Goal: Entertainment & Leisure: Consume media (video, audio)

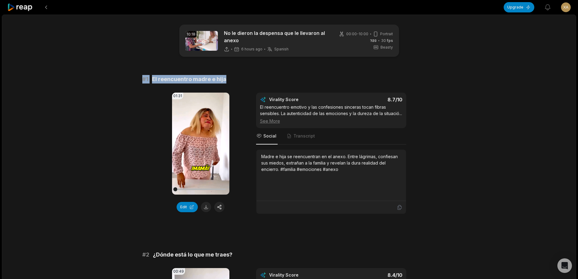
drag, startPoint x: 139, startPoint y: 78, endPoint x: 253, endPoint y: 80, distance: 113.8
copy div "# 1 El reencuentro madre e hija"
click at [205, 208] on button at bounding box center [206, 207] width 10 height 10
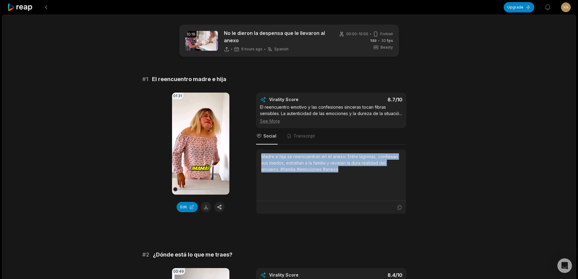
drag, startPoint x: 262, startPoint y: 162, endPoint x: 348, endPoint y: 176, distance: 87.4
click at [348, 172] on div "Madre e hija se reencuentran en el anexo. Entre lágrimas, confiesan sus miedos,…" at bounding box center [331, 162] width 140 height 19
copy div "Madre e hija se reencuentran en el anexo. Entre lágrimas, confiesan sus miedos,…"
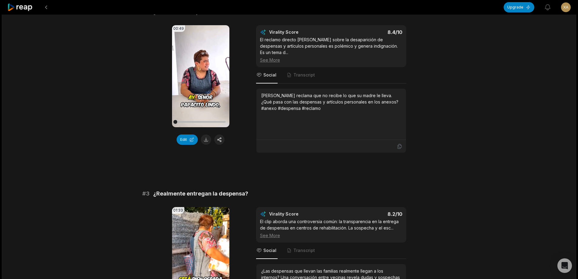
scroll to position [212, 0]
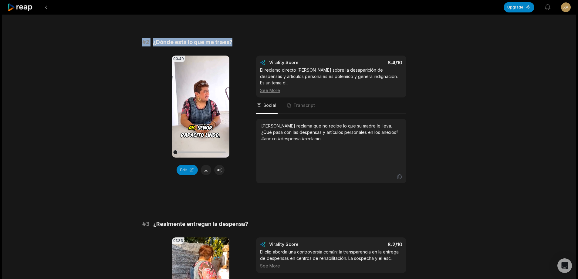
drag, startPoint x: 136, startPoint y: 48, endPoint x: 233, endPoint y: 46, distance: 96.8
copy div "# 2 ¿Dónde está lo que me traes?"
click at [206, 175] on button at bounding box center [206, 170] width 10 height 10
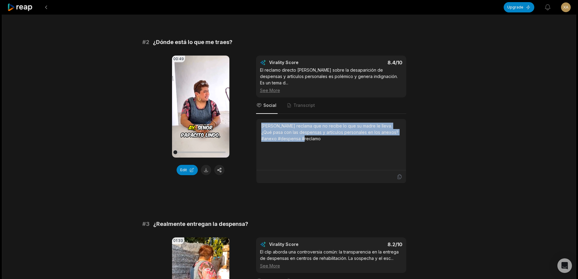
drag, startPoint x: 260, startPoint y: 124, endPoint x: 318, endPoint y: 143, distance: 60.3
click at [318, 143] on div "[PERSON_NAME] reclama que no recibe lo que su madre le lleva. ¿Qué pasa con las…" at bounding box center [331, 144] width 150 height 51
copy div "[PERSON_NAME] reclama que no recibe lo que su madre le lleva. ¿Qué pasa con las…"
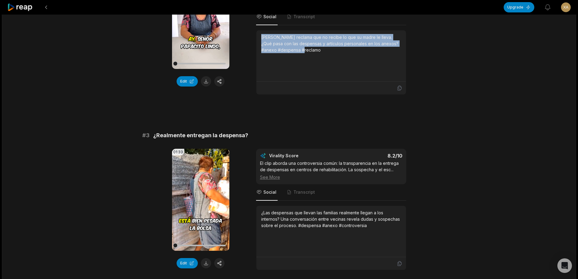
scroll to position [334, 0]
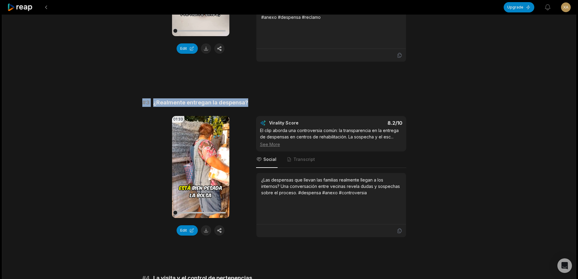
drag, startPoint x: 138, startPoint y: 100, endPoint x: 273, endPoint y: 106, distance: 134.3
copy div "# 3 ¿Realmente entregan la despensa?"
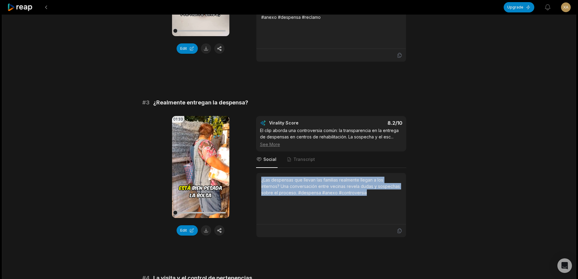
drag, startPoint x: 260, startPoint y: 181, endPoint x: 408, endPoint y: 198, distance: 148.7
click at [408, 198] on div "01:33 Your browser does not support mp4 format. Edit Virality Score 8.2 /10 El …" at bounding box center [289, 176] width 294 height 121
copy div "¿Las despensas que llevan las familias realmente llegan a los internos? Una con…"
click at [206, 232] on button at bounding box center [206, 230] width 10 height 10
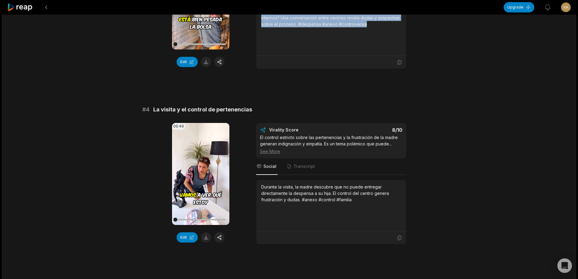
scroll to position [546, 0]
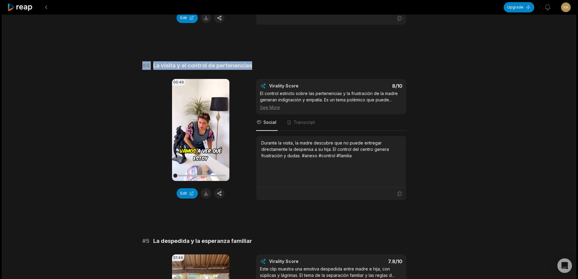
drag, startPoint x: 142, startPoint y: 63, endPoint x: 285, endPoint y: 63, distance: 143.2
click at [285, 63] on div "# 4 La visita y el control de pertenencias" at bounding box center [289, 65] width 294 height 8
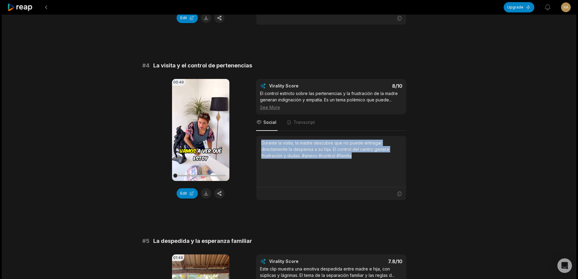
drag, startPoint x: 262, startPoint y: 141, endPoint x: 408, endPoint y: 162, distance: 148.4
click at [408, 162] on div "00:49 Your browser does not support mp4 format. Edit Virality Score 8 /10 El co…" at bounding box center [289, 139] width 294 height 121
copy div "Durante la visita, la madre descubre que no puede entregar directamente la desp…"
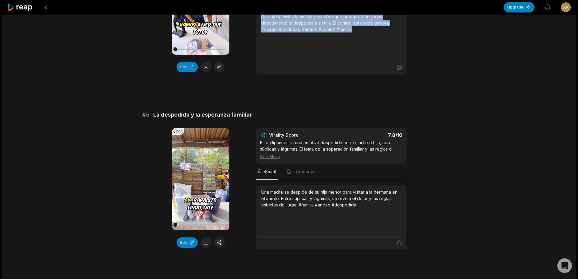
scroll to position [698, 0]
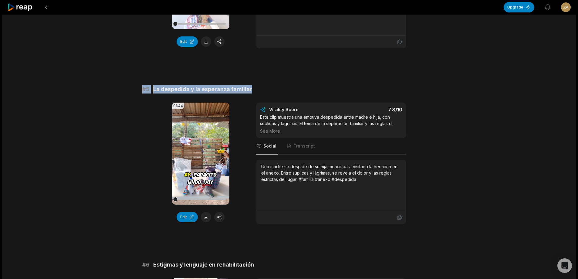
drag, startPoint x: 143, startPoint y: 90, endPoint x: 285, endPoint y: 91, distance: 142.0
click at [285, 91] on div "10:18 No le dieron la despensa que le llevaron al anexo 6 hours ago Spanish es …" at bounding box center [289, 234] width 575 height 1835
copy div "# 5 La despedida y la esperanza familiar"
click at [207, 219] on button at bounding box center [206, 217] width 10 height 10
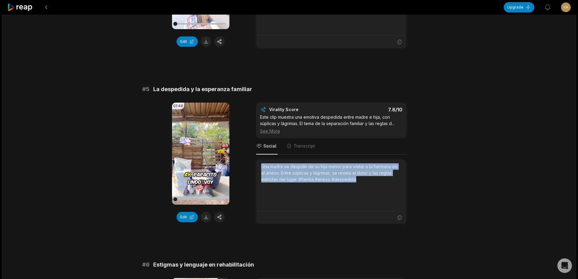
drag, startPoint x: 261, startPoint y: 167, endPoint x: 371, endPoint y: 189, distance: 112.5
click at [371, 189] on div "Una madre se despide de su hija menor para visitar a la hermana en el anexo. En…" at bounding box center [331, 185] width 140 height 44
copy div "Una madre se despide de su hija menor para visitar a la hermana en el anexo. En…"
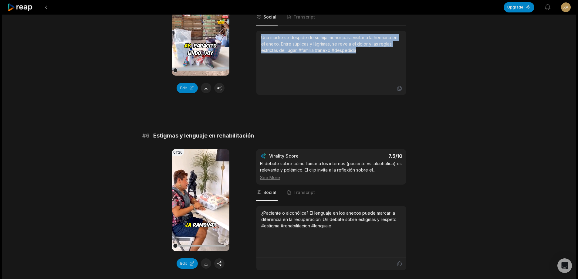
scroll to position [850, 0]
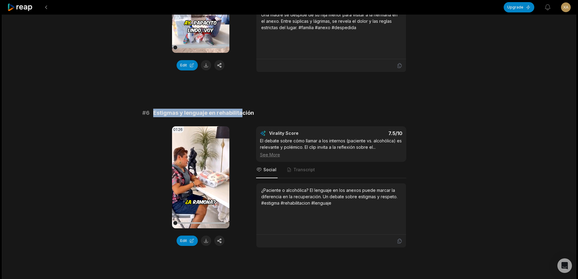
drag, startPoint x: 153, startPoint y: 114, endPoint x: 250, endPoint y: 103, distance: 97.6
click at [249, 103] on div "# 1 El reencuentro madre e hija 01:31 Your browser does not support mp4 format.…" at bounding box center [289, 90] width 294 height 1730
click at [256, 115] on div "# 6 Estigmas y lenguaje en rehabilitación" at bounding box center [289, 113] width 294 height 8
drag, startPoint x: 253, startPoint y: 114, endPoint x: 153, endPoint y: 113, distance: 99.9
click at [153, 113] on div "# 6 Estigmas y lenguaje en rehabilitación" at bounding box center [289, 113] width 294 height 8
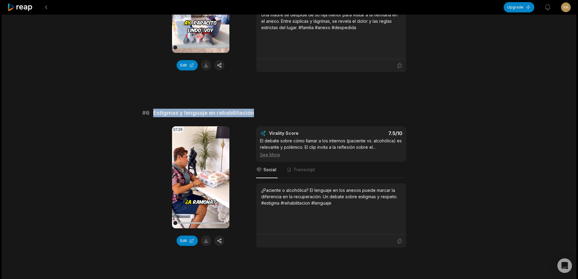
copy span "Estigmas y lenguaje en rehabilitación"
click at [205, 243] on button at bounding box center [206, 241] width 10 height 10
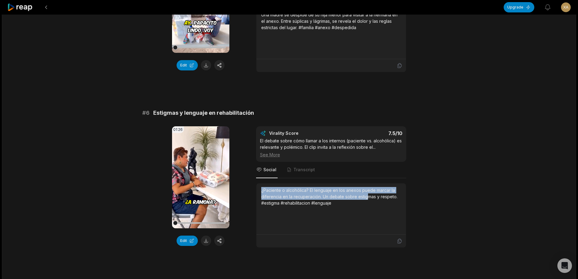
drag, startPoint x: 260, startPoint y: 190, endPoint x: 365, endPoint y: 198, distance: 106.0
click at [365, 198] on div "¿Paciente o alcohólica? El lenguaje en los anexos puede marcar la diferencia en…" at bounding box center [331, 208] width 150 height 51
drag, startPoint x: 355, startPoint y: 202, endPoint x: 260, endPoint y: 188, distance: 96.4
click at [260, 188] on div "¿Paciente o alcohólica? El lenguaje en los anexos puede marcar la diferencia en…" at bounding box center [331, 208] width 150 height 51
copy div "¿Paciente o alcohólica? El lenguaje en los anexos puede marcar la diferencia en…"
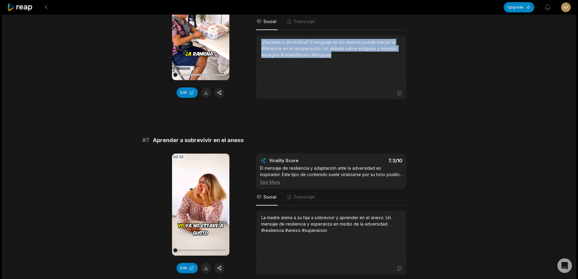
scroll to position [1002, 0]
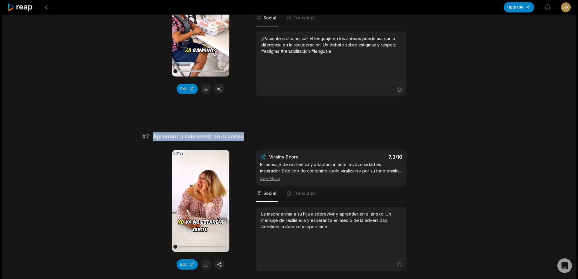
drag, startPoint x: 151, startPoint y: 135, endPoint x: 230, endPoint y: 138, distance: 79.9
click at [265, 136] on div "# 7 Aprender a sobrevivir en el anexo" at bounding box center [289, 136] width 294 height 8
copy div "Aprender a sobrevivir en el anexo"
click at [210, 263] on button at bounding box center [206, 264] width 10 height 10
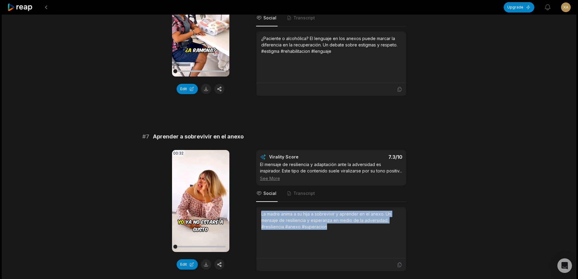
drag, startPoint x: 259, startPoint y: 219, endPoint x: 337, endPoint y: 229, distance: 78.3
click at [349, 242] on div "La madre anima a su hija a sobrevivir y aprender en el anexo. Un mensaje de res…" at bounding box center [331, 232] width 150 height 51
copy div "La madre anima a su hija a sobrevivir y aprender en el anexo. Un mensaje de res…"
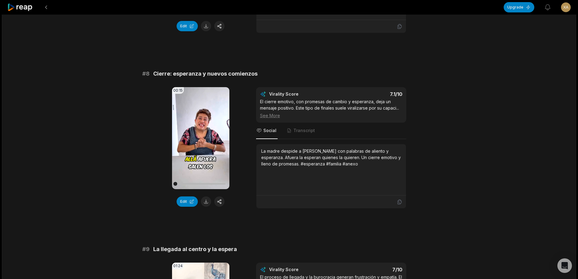
scroll to position [1244, 0]
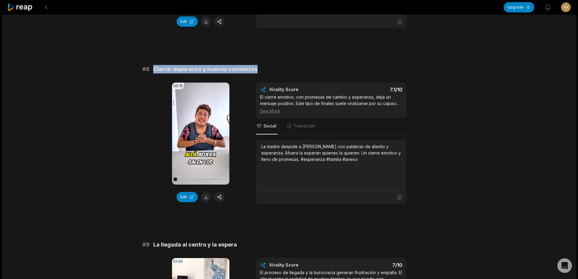
drag, startPoint x: 157, startPoint y: 76, endPoint x: 246, endPoint y: 82, distance: 89.5
click at [282, 73] on div "# 8 Cierre: esperanza y nuevos comienzos" at bounding box center [289, 69] width 294 height 8
copy span "Cierre: esperanza y nuevos comienzos"
click at [205, 202] on button at bounding box center [206, 197] width 10 height 10
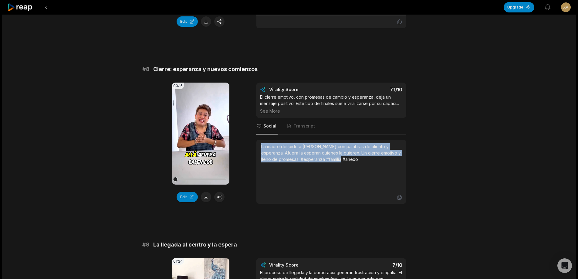
drag, startPoint x: 261, startPoint y: 154, endPoint x: 358, endPoint y: 171, distance: 98.7
click at [358, 171] on div "La madre despide a [PERSON_NAME] con palabras de aliento y esperanza. Afuera la…" at bounding box center [331, 165] width 140 height 44
copy div "La madre despide a [PERSON_NAME] con palabras de aliento y esperanza. Afuera la…"
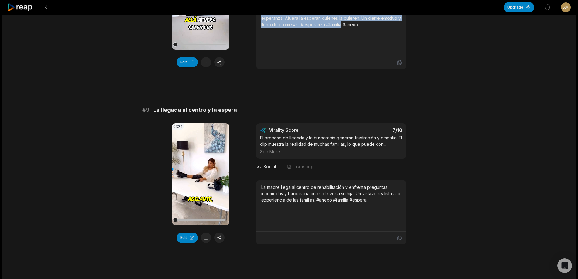
scroll to position [1396, 0]
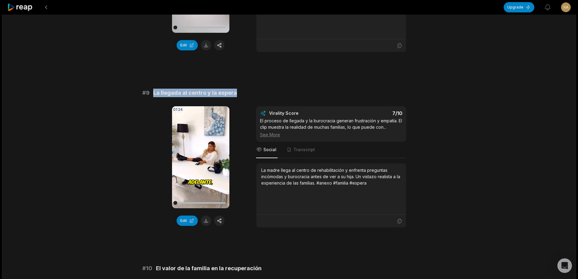
drag, startPoint x: 153, startPoint y: 98, endPoint x: 238, endPoint y: 99, distance: 85.0
click at [238, 97] on div "# 9 La llegada al centro y la espera" at bounding box center [289, 93] width 294 height 8
copy span "La llegada al centro y la espera"
click at [204, 226] on button at bounding box center [206, 220] width 10 height 10
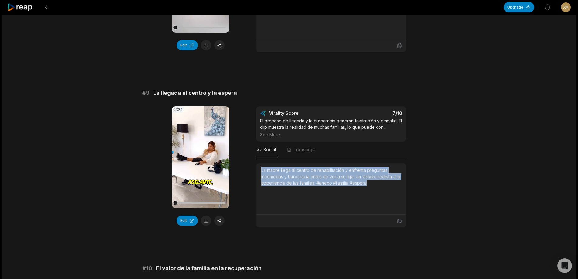
drag, startPoint x: 260, startPoint y: 176, endPoint x: 392, endPoint y: 203, distance: 135.0
click at [392, 203] on div "La madre llega al centro de rehabilitación y enfrenta preguntas incómodas y bur…" at bounding box center [331, 188] width 150 height 51
copy div "La madre llega al centro de rehabilitación y enfrenta preguntas incómodas y bur…"
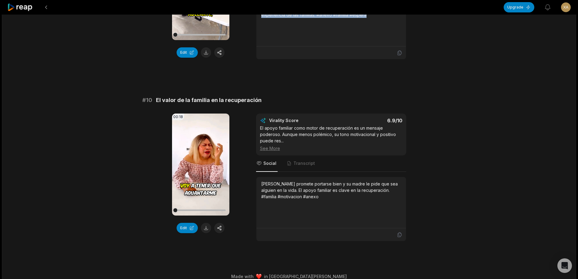
scroll to position [1578, 0]
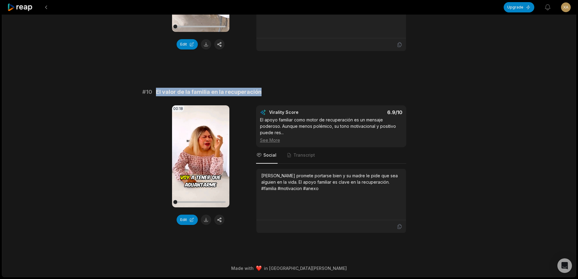
drag, startPoint x: 154, startPoint y: 92, endPoint x: 310, endPoint y: 90, distance: 155.1
click at [310, 90] on div "# 10 El valor de la familia en la recuperación" at bounding box center [289, 92] width 294 height 8
copy span "El valor de la familia en la recuperación"
click at [208, 220] on button at bounding box center [206, 220] width 10 height 10
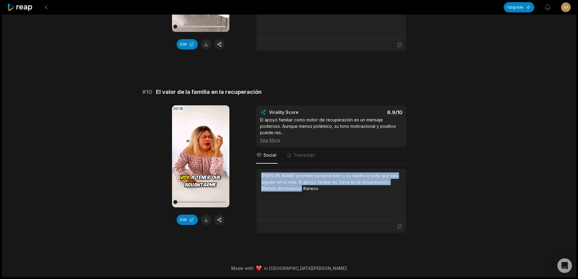
drag, startPoint x: 260, startPoint y: 177, endPoint x: 334, endPoint y: 205, distance: 78.5
click at [334, 208] on div "[PERSON_NAME] promete portarse bien y su madre le pide que sea alguien en la vi…" at bounding box center [331, 194] width 150 height 51
copy div "[PERSON_NAME] promete portarse bien y su madre le pide que sea alguien en la vi…"
